Goal: Task Accomplishment & Management: Manage account settings

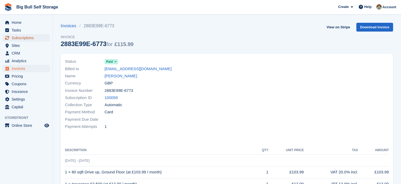
click at [26, 39] on span "Subscriptions" at bounding box center [28, 37] width 32 height 7
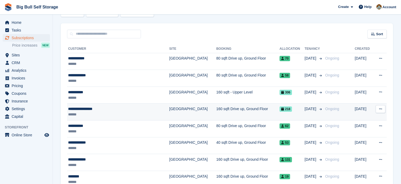
scroll to position [26, 0]
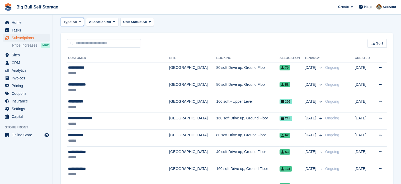
click at [73, 21] on span "Type:" at bounding box center [68, 21] width 9 height 5
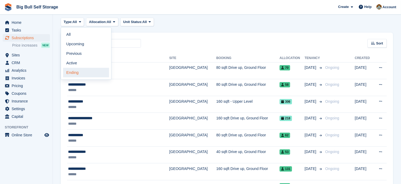
click at [73, 72] on link "Ending" at bounding box center [86, 73] width 46 height 10
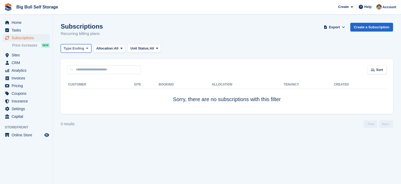
drag, startPoint x: 80, startPoint y: 48, endPoint x: 80, endPoint y: 52, distance: 4.0
click at [80, 47] on span "Ending" at bounding box center [79, 48] width 12 height 5
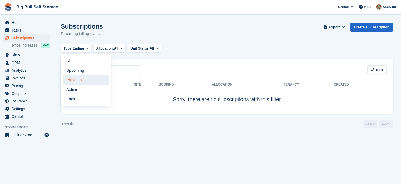
click at [73, 81] on link "Previous" at bounding box center [86, 80] width 46 height 10
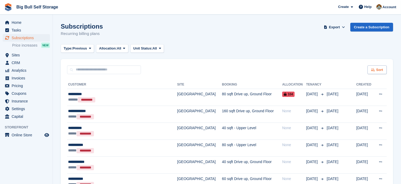
click at [382, 70] on span "Sort" at bounding box center [380, 69] width 7 height 5
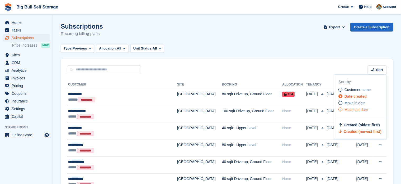
click at [348, 110] on span "Move out date" at bounding box center [357, 109] width 24 height 4
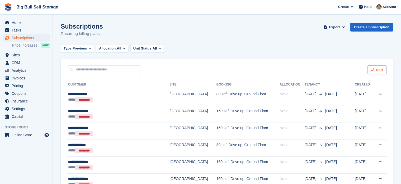
click at [378, 70] on span "Sort" at bounding box center [380, 69] width 7 height 5
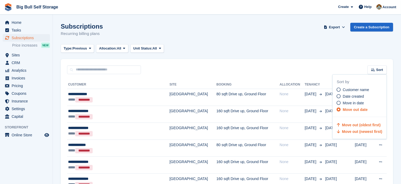
click at [367, 131] on span "Move out (newest first)" at bounding box center [363, 131] width 40 height 4
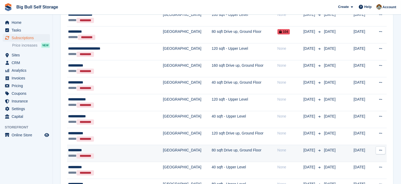
scroll to position [53, 0]
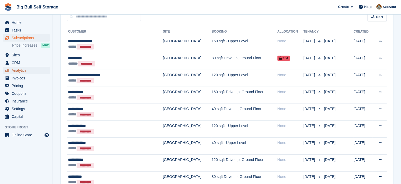
click at [21, 72] on span "Analytics" at bounding box center [28, 70] width 32 height 7
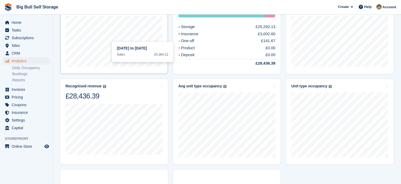
scroll to position [185, 0]
click at [162, 87] on div at bounding box center [161, 86] width 3 height 4
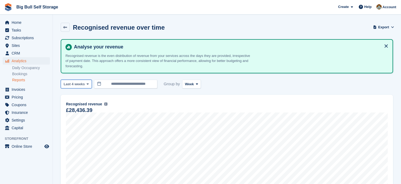
click at [87, 83] on icon at bounding box center [88, 83] width 2 height 3
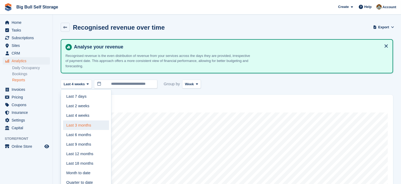
click at [80, 126] on link "Last 3 months" at bounding box center [86, 125] width 46 height 10
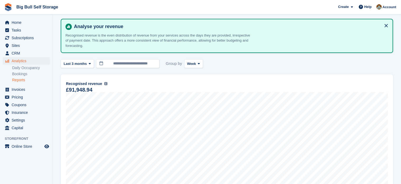
scroll to position [26, 0]
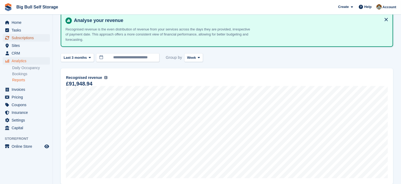
click at [24, 39] on span "Subscriptions" at bounding box center [28, 37] width 32 height 7
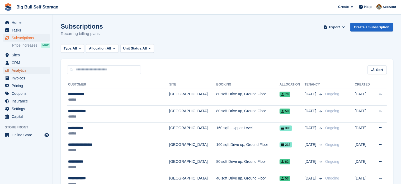
click at [20, 70] on span "Analytics" at bounding box center [28, 70] width 32 height 7
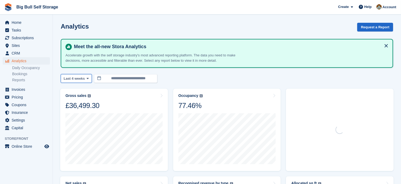
click at [84, 78] on button "Last 4 weeks" at bounding box center [76, 78] width 31 height 9
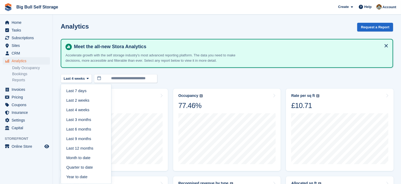
click at [189, 78] on div "**********" at bounding box center [227, 78] width 333 height 9
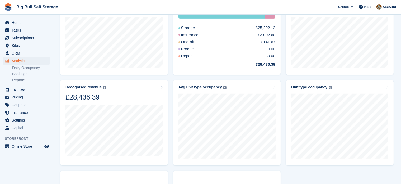
scroll to position [185, 0]
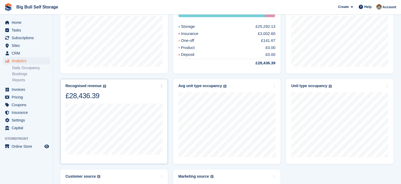
click at [159, 87] on div "Recognised revenue The sum of all finalised invoices, after discount and exclud…" at bounding box center [114, 92] width 97 height 17
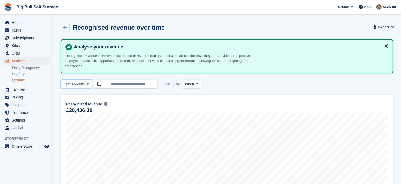
click at [82, 84] on span "Last 4 weeks" at bounding box center [74, 83] width 21 height 5
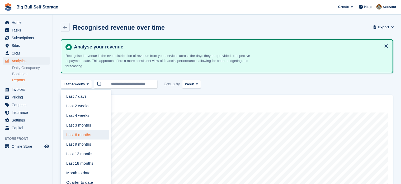
click at [82, 135] on link "Last 6 months" at bounding box center [86, 135] width 46 height 10
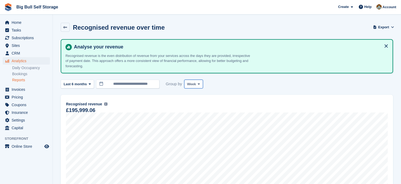
click at [197, 85] on span at bounding box center [199, 84] width 4 height 4
click at [90, 84] on span at bounding box center [90, 84] width 4 height 4
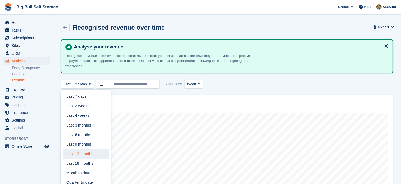
click at [91, 155] on link "Last 12 months" at bounding box center [86, 154] width 46 height 10
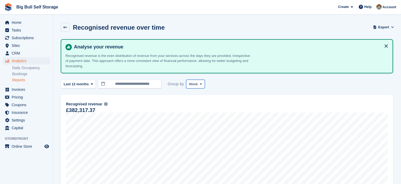
click at [196, 83] on button "Week" at bounding box center [195, 84] width 19 height 9
click at [192, 116] on link "Month" at bounding box center [212, 116] width 46 height 10
click at [19, 39] on span "Subscriptions" at bounding box center [28, 37] width 32 height 7
